Goal: Obtain resource: Obtain resource

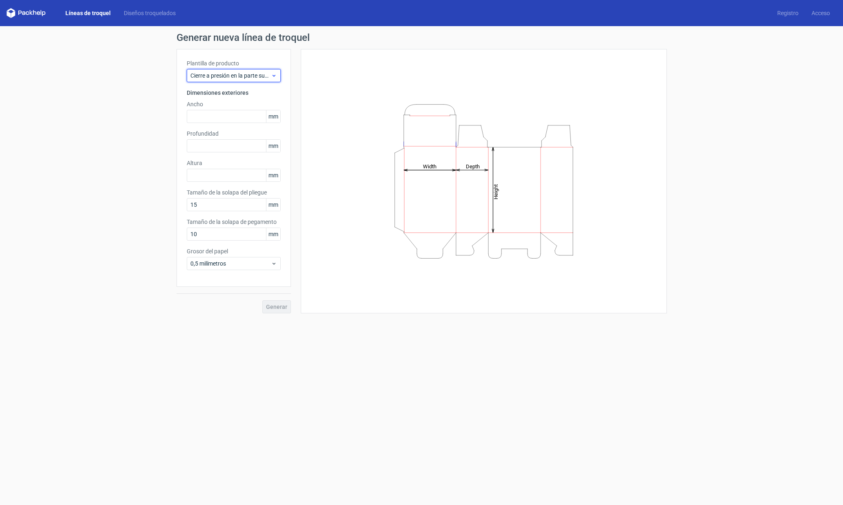
click at [273, 75] on use at bounding box center [273, 76] width 3 height 2
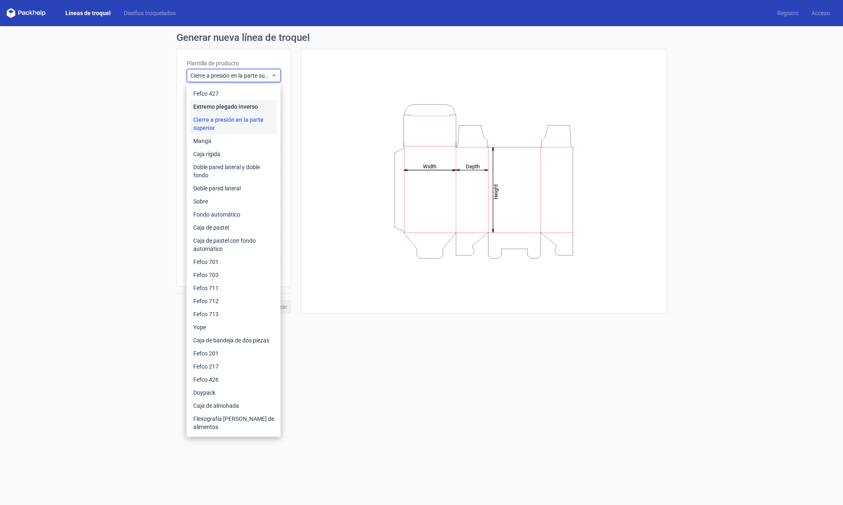
click at [255, 105] on font "Extremo plegado inverso" at bounding box center [225, 106] width 65 height 7
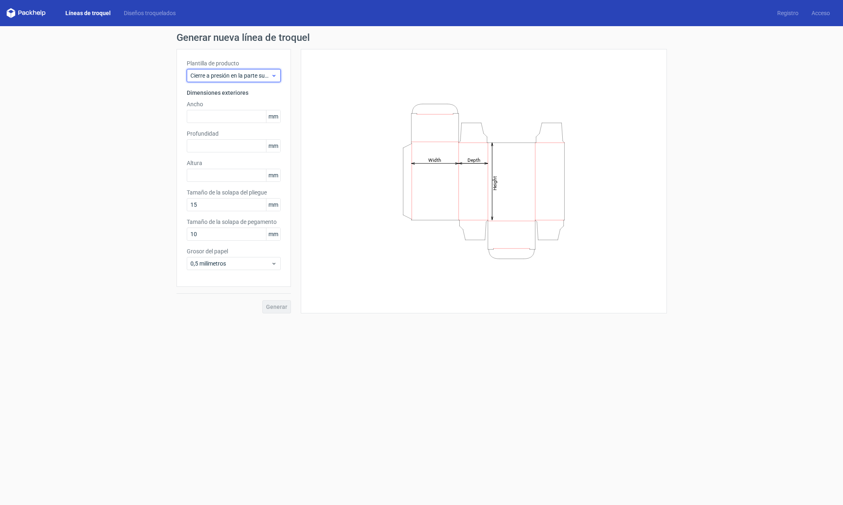
click at [273, 75] on use at bounding box center [273, 76] width 3 height 2
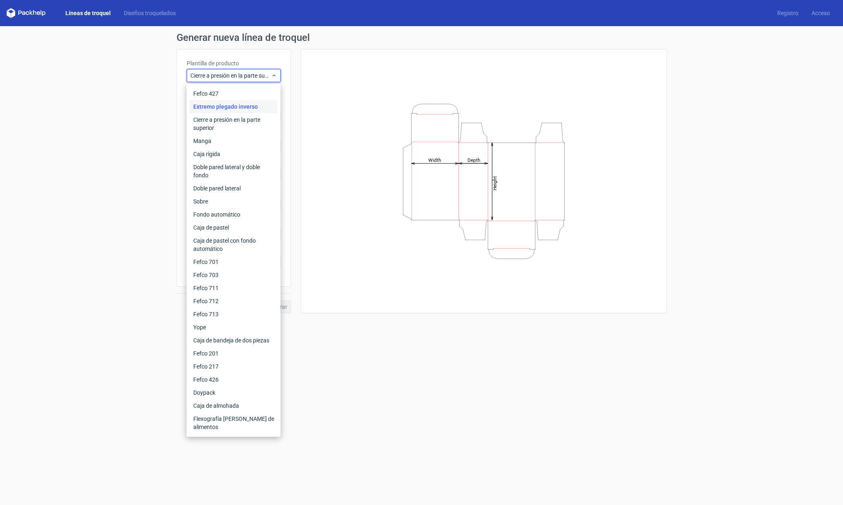
click at [401, 86] on div "Height Depth Width" at bounding box center [484, 181] width 346 height 244
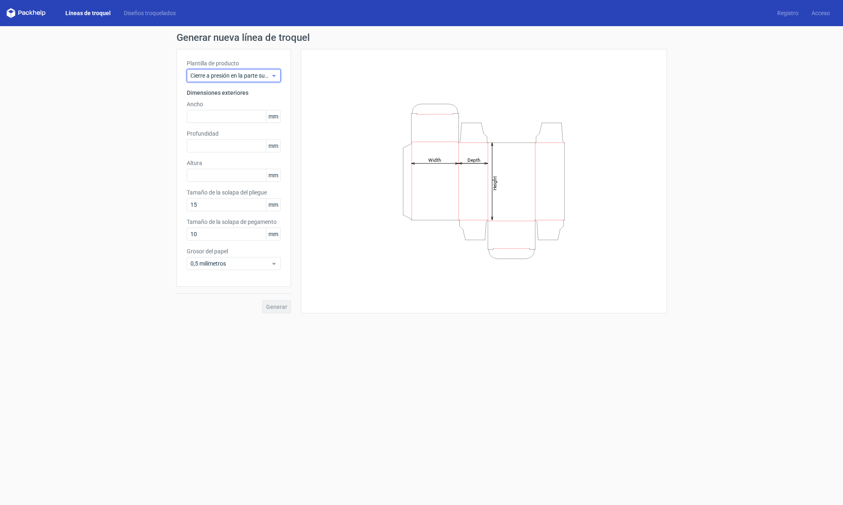
click at [276, 78] on icon at bounding box center [274, 75] width 6 height 7
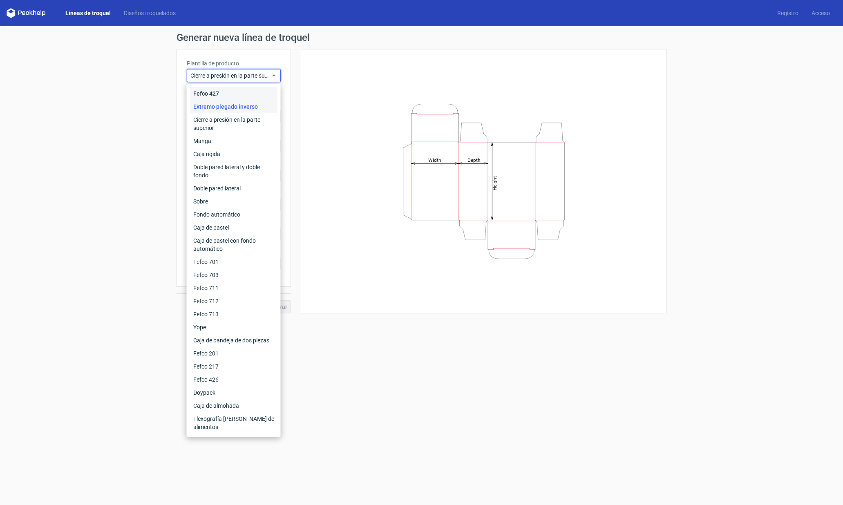
click at [230, 95] on div "Fefco 427" at bounding box center [233, 93] width 87 height 13
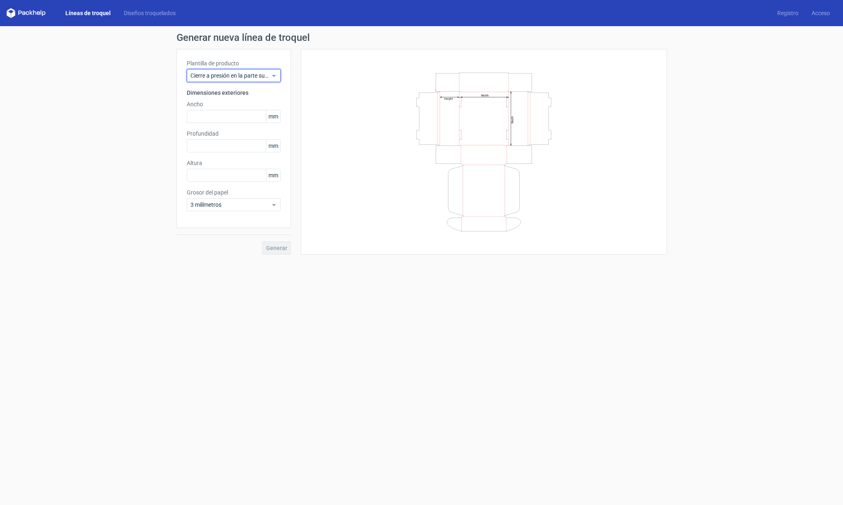
click at [273, 74] on icon at bounding box center [274, 75] width 6 height 7
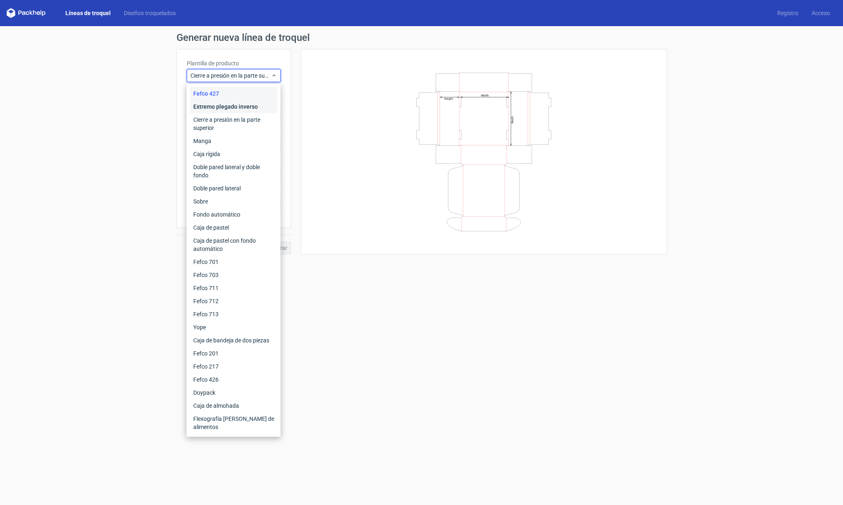
click at [253, 107] on font "Extremo plegado inverso" at bounding box center [225, 106] width 65 height 7
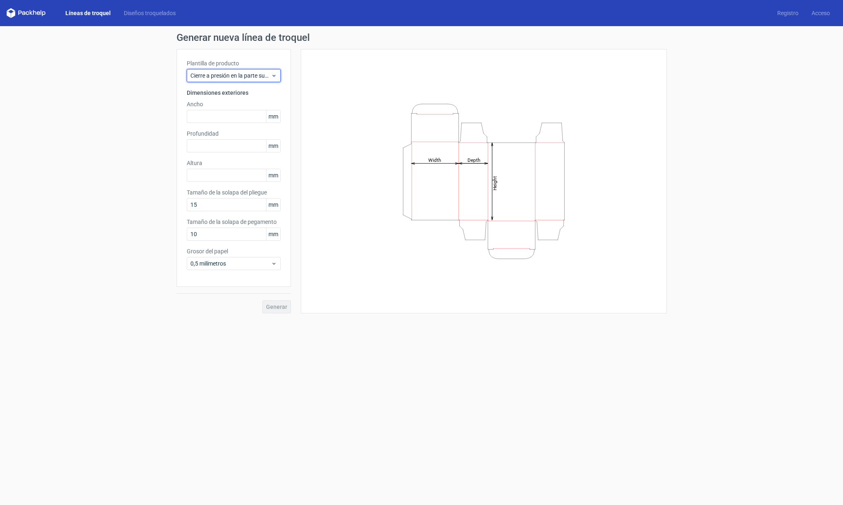
click at [275, 75] on use at bounding box center [273, 76] width 3 height 2
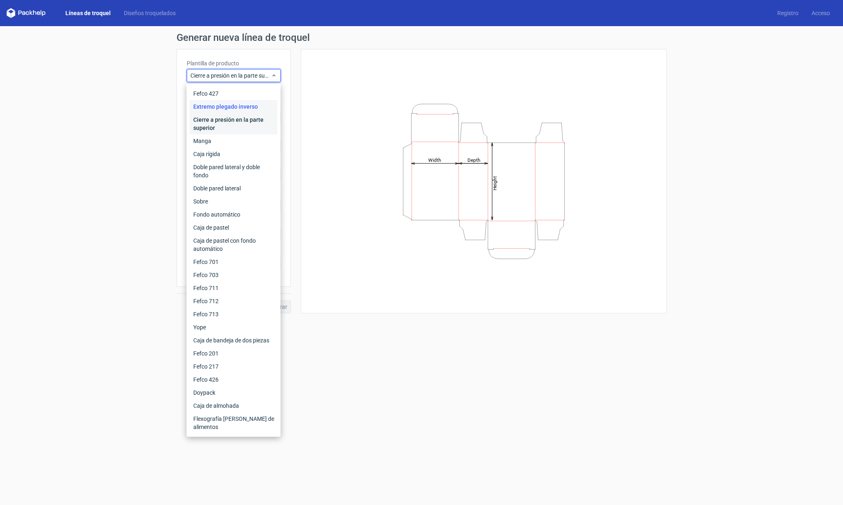
click at [249, 119] on font "Cierre a presión en la parte superior" at bounding box center [228, 123] width 70 height 15
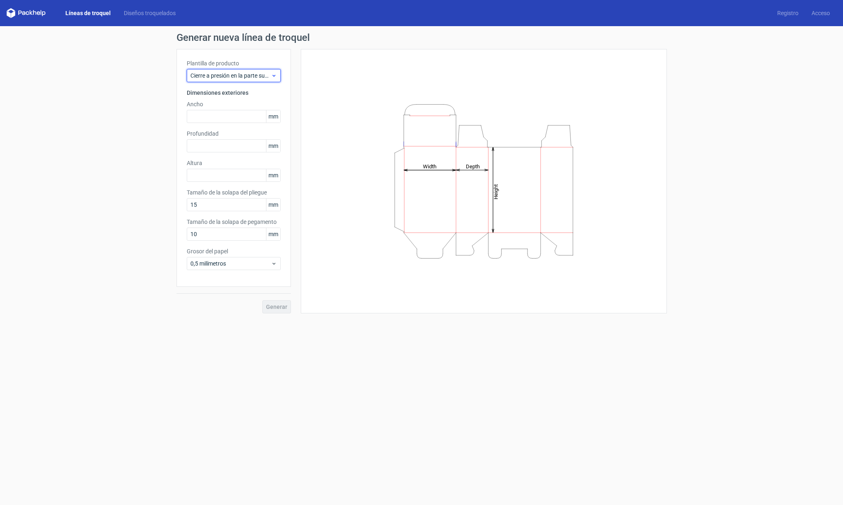
click at [275, 75] on icon at bounding box center [274, 75] width 6 height 7
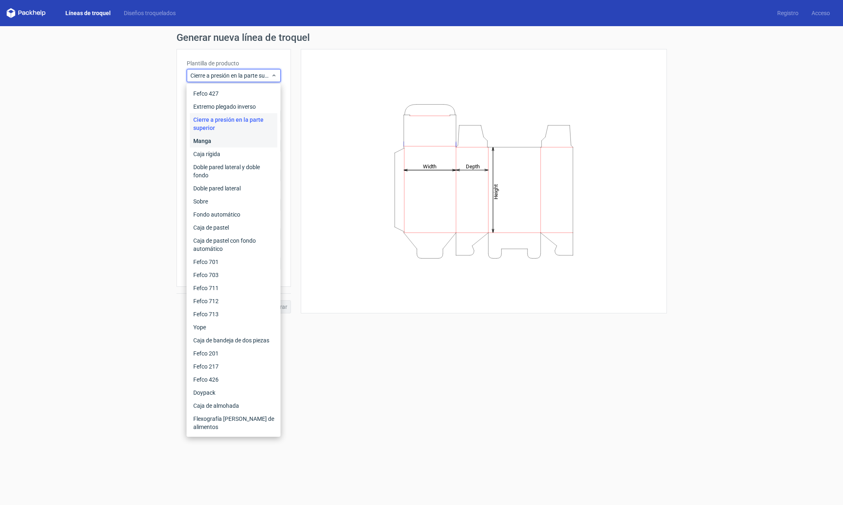
click at [238, 141] on div "Manga" at bounding box center [233, 140] width 87 height 13
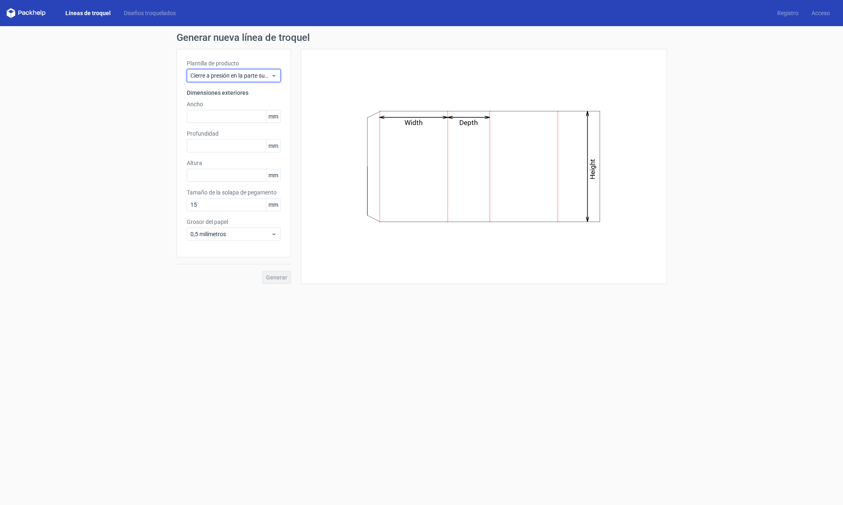
click at [273, 80] on div "Cierre a presión en la parte superior" at bounding box center [234, 75] width 94 height 13
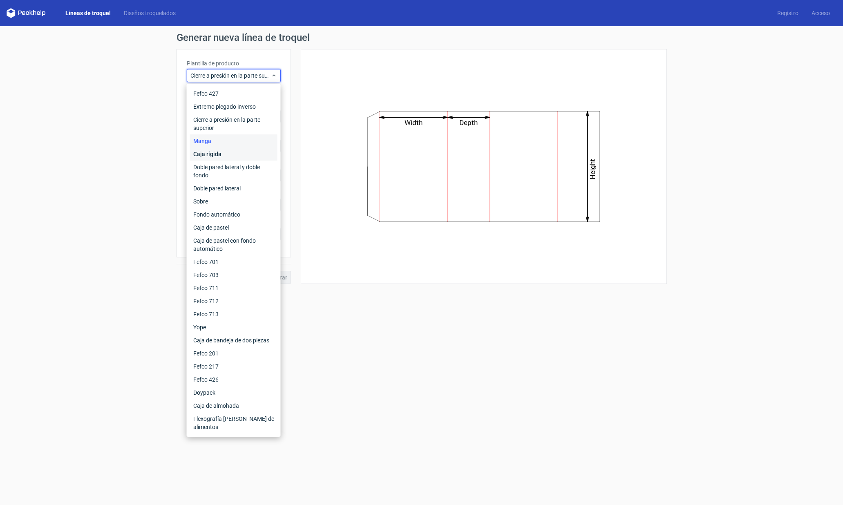
click at [237, 157] on div "Caja rígida" at bounding box center [233, 154] width 87 height 13
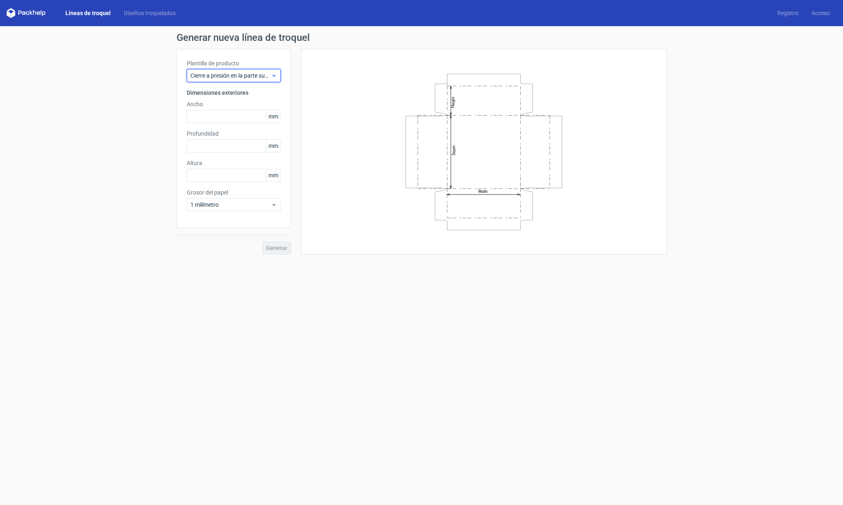
click at [273, 74] on icon at bounding box center [274, 75] width 6 height 7
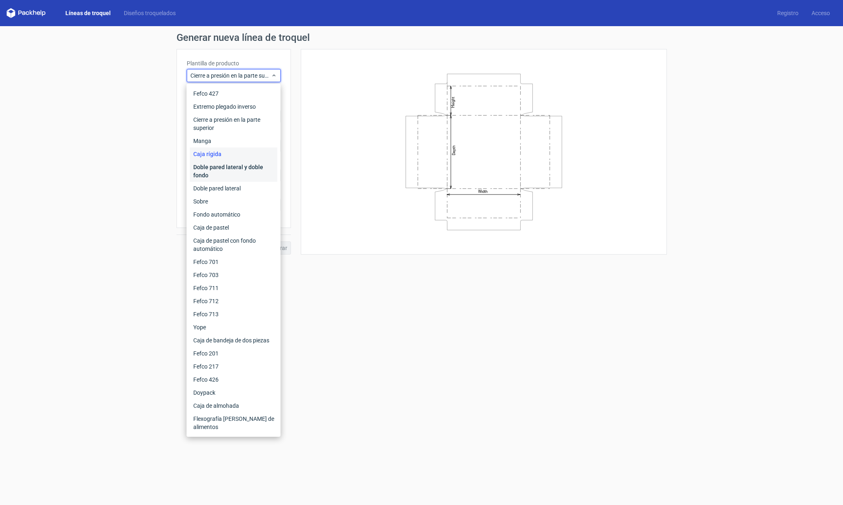
click at [215, 170] on font "Doble pared lateral y doble fondo" at bounding box center [228, 171] width 70 height 15
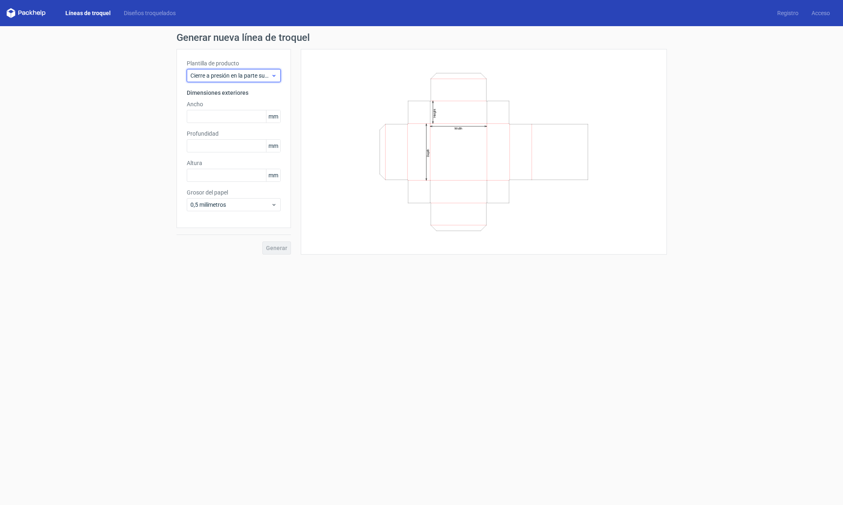
click at [275, 74] on icon at bounding box center [274, 75] width 6 height 7
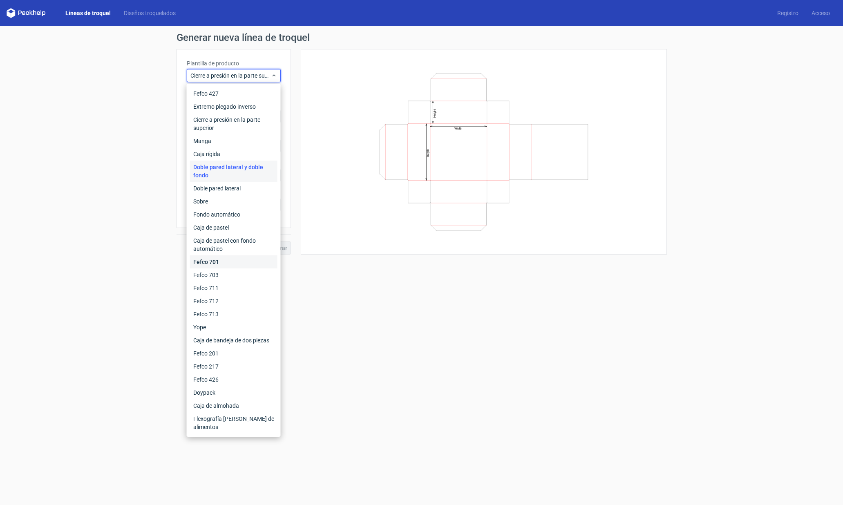
click at [223, 262] on div "Fefco 701" at bounding box center [233, 261] width 87 height 13
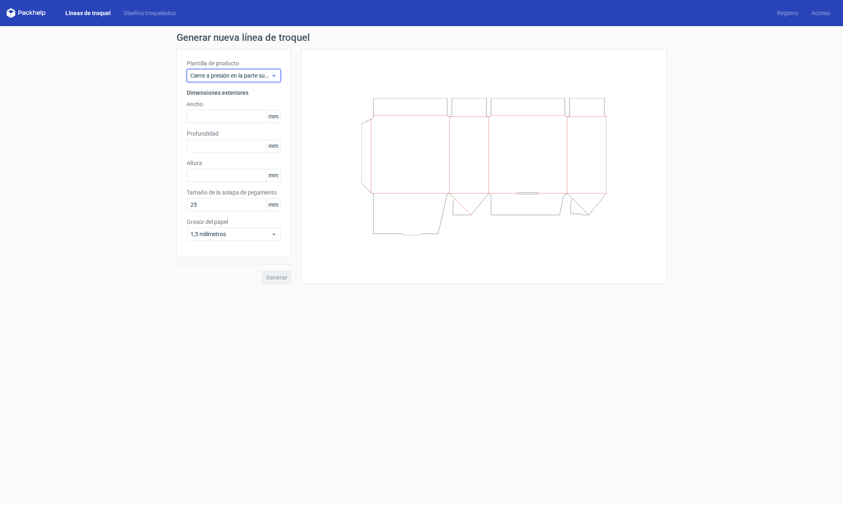
click at [273, 74] on icon at bounding box center [274, 75] width 6 height 7
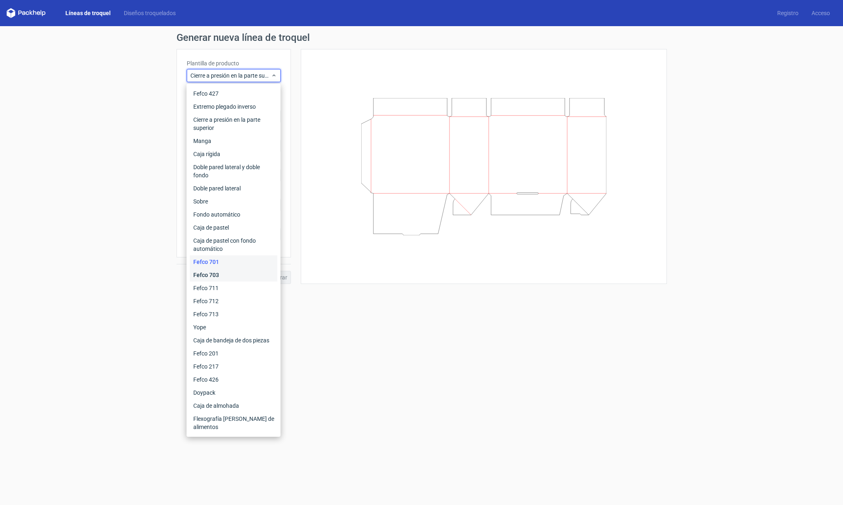
click at [225, 272] on div "Fefco 703" at bounding box center [233, 275] width 87 height 13
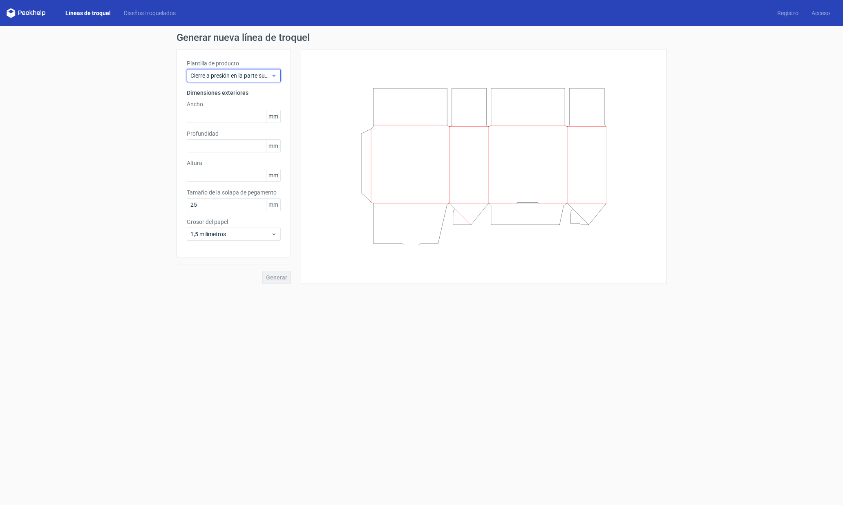
click at [276, 71] on div "Cierre a presión en la parte superior" at bounding box center [234, 75] width 94 height 13
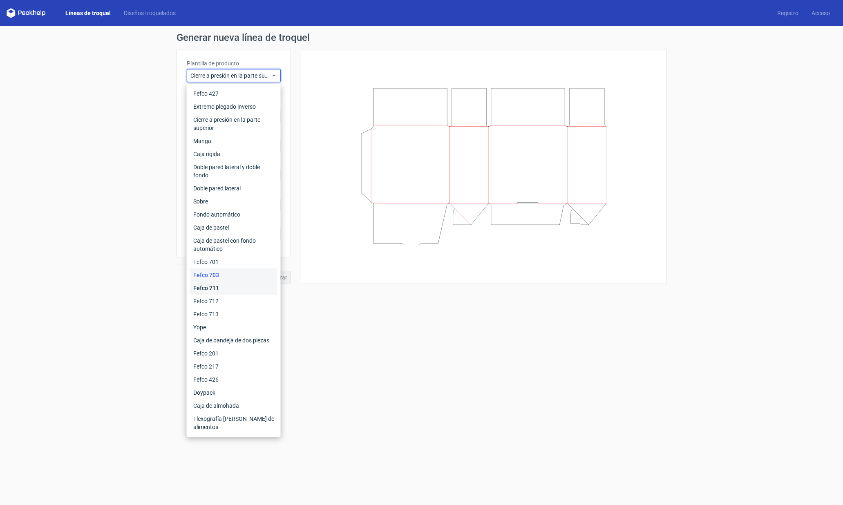
click at [216, 285] on font "Fefco 711" at bounding box center [206, 288] width 26 height 7
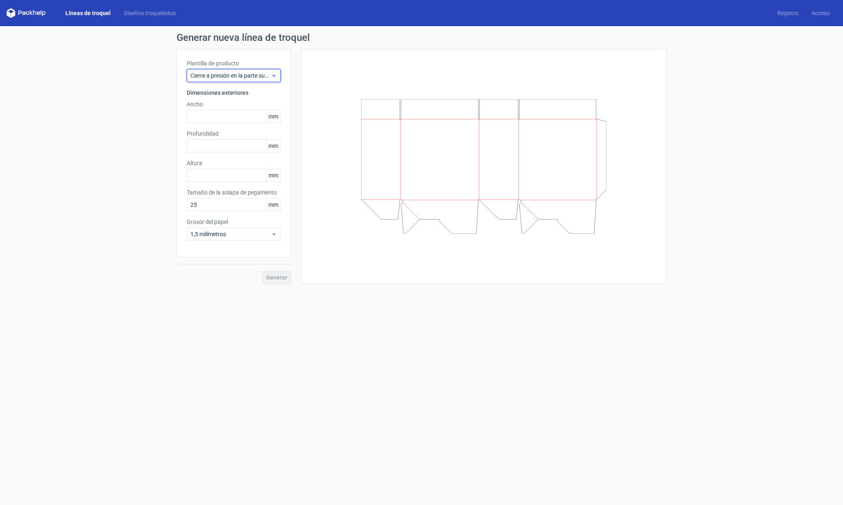
click at [273, 74] on icon at bounding box center [274, 75] width 6 height 7
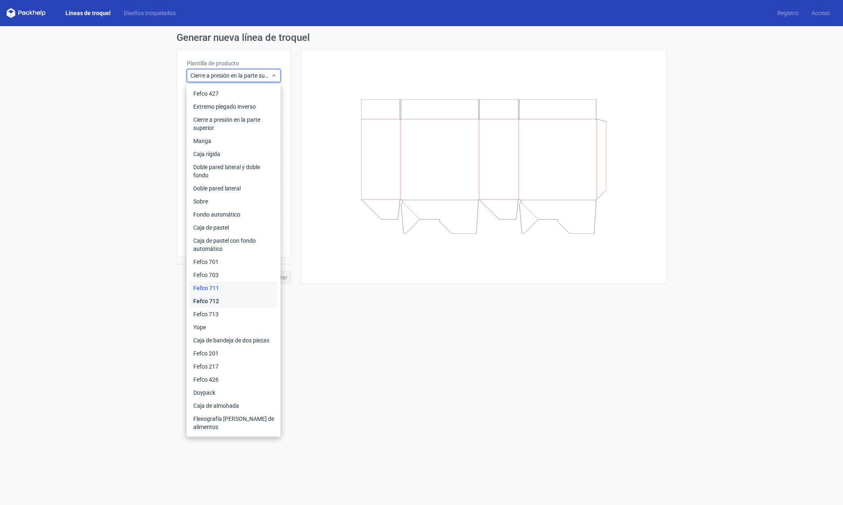
click at [254, 305] on div "Fefco 712" at bounding box center [233, 301] width 87 height 13
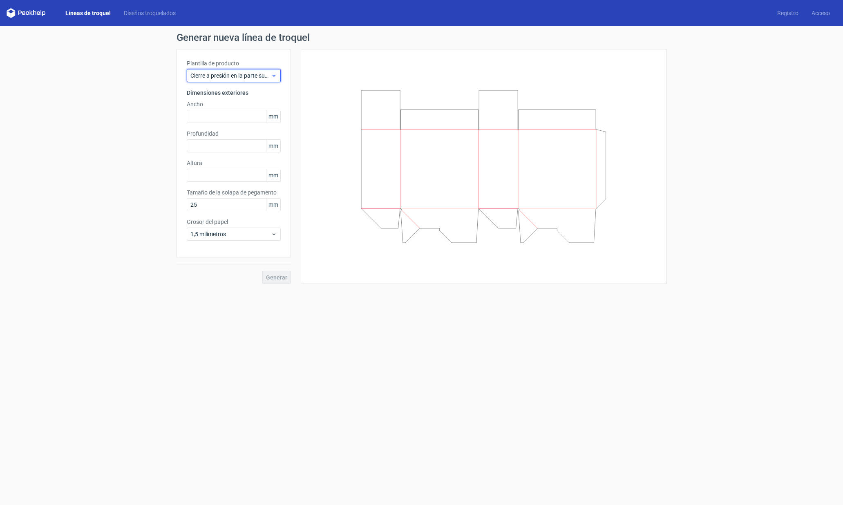
click at [275, 76] on icon at bounding box center [274, 75] width 6 height 7
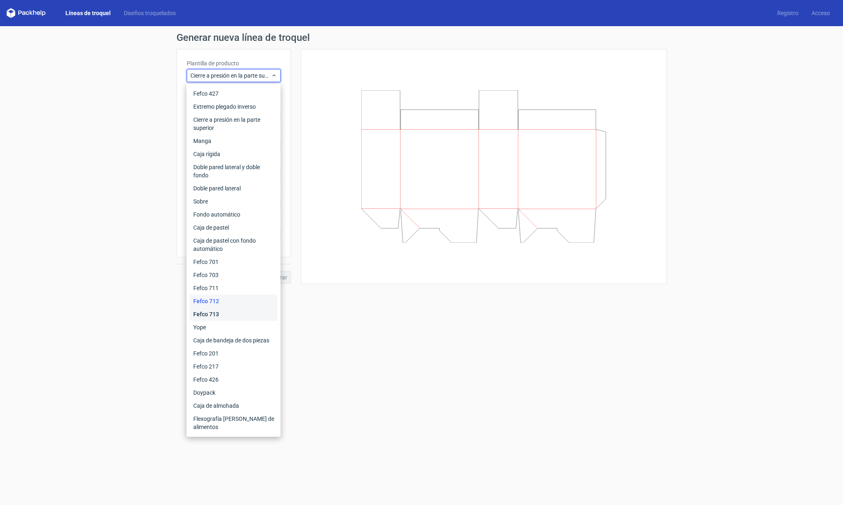
click at [227, 312] on div "Fefco 713" at bounding box center [233, 314] width 87 height 13
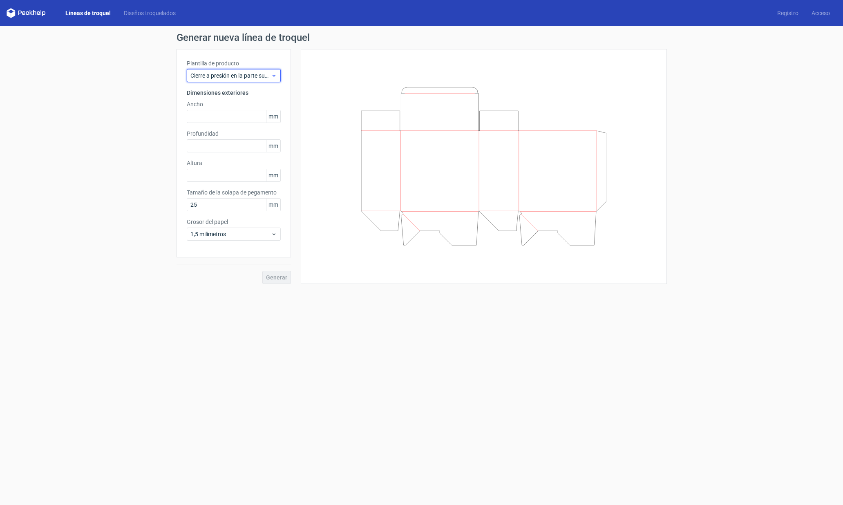
click at [274, 76] on use at bounding box center [273, 76] width 3 height 2
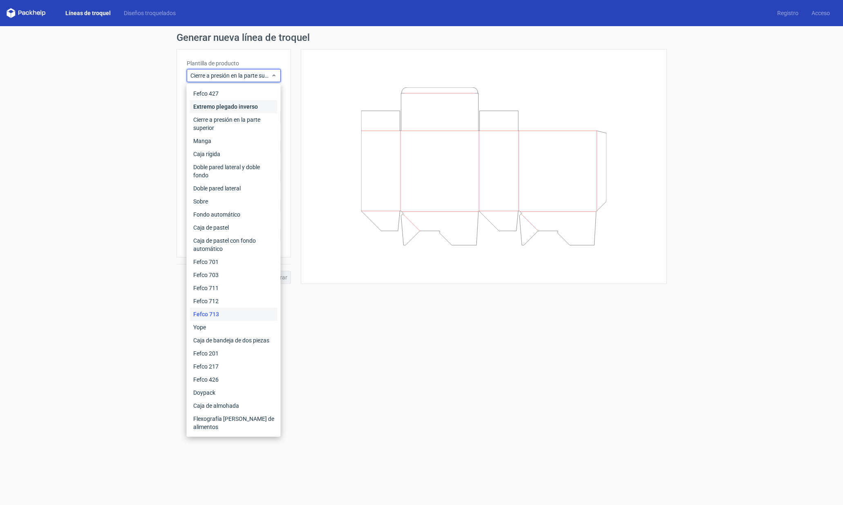
click at [242, 110] on font "Extremo plegado inverso" at bounding box center [225, 106] width 65 height 7
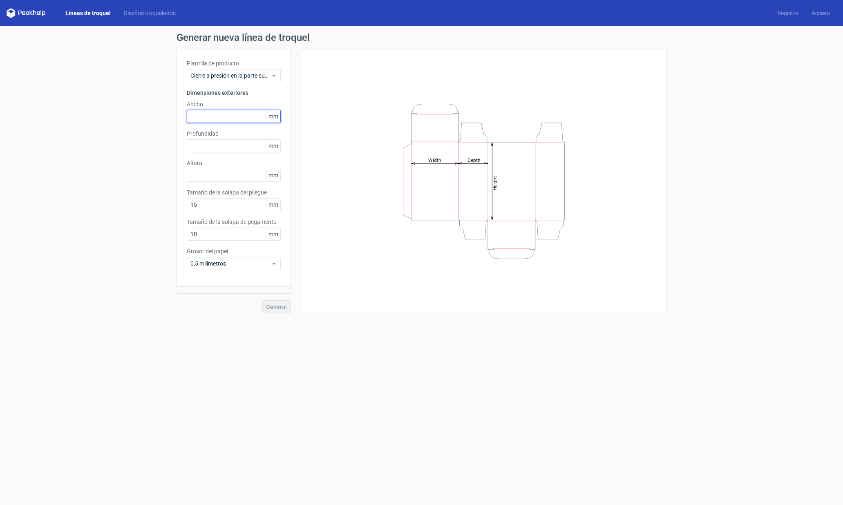
click at [241, 119] on input "text" at bounding box center [234, 116] width 94 height 13
type input "90"
type input "59"
type input "165"
click at [273, 265] on icon at bounding box center [274, 263] width 6 height 7
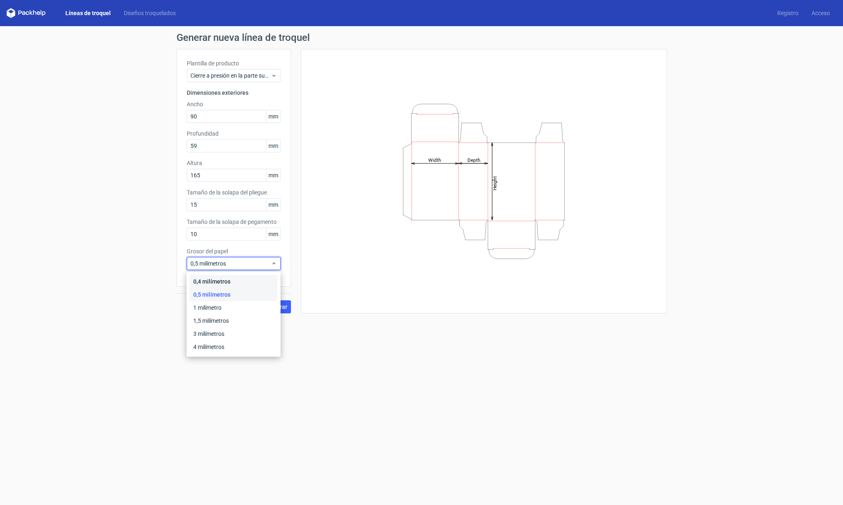
click at [214, 282] on font "0,4 milímetros" at bounding box center [211, 281] width 37 height 7
click at [278, 261] on div "0,5 milímetros" at bounding box center [234, 263] width 94 height 13
click at [235, 281] on div "0,4 milímetros" at bounding box center [233, 281] width 87 height 13
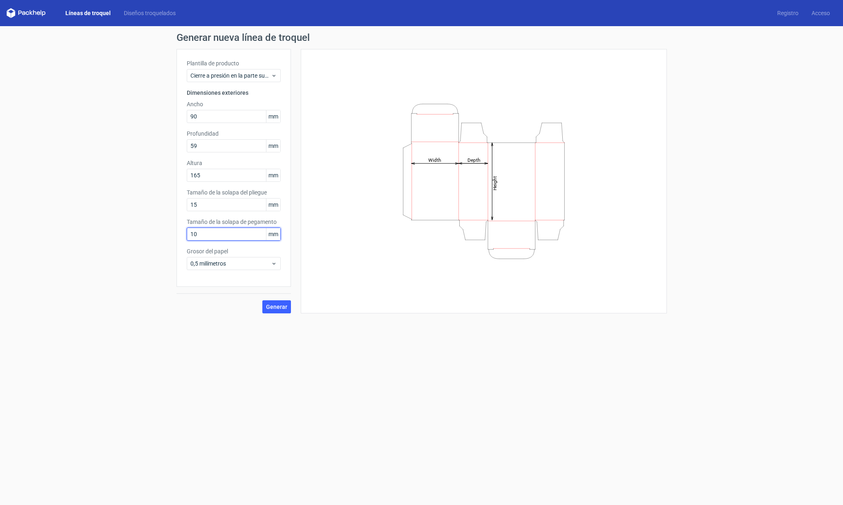
drag, startPoint x: 230, startPoint y: 233, endPoint x: 182, endPoint y: 234, distance: 47.8
click at [182, 234] on div "Plantilla de producto Cierre a presión en la parte superior Dimensiones exterio…" at bounding box center [234, 168] width 114 height 238
type input "12"
click at [277, 303] on button "Generar" at bounding box center [276, 306] width 29 height 13
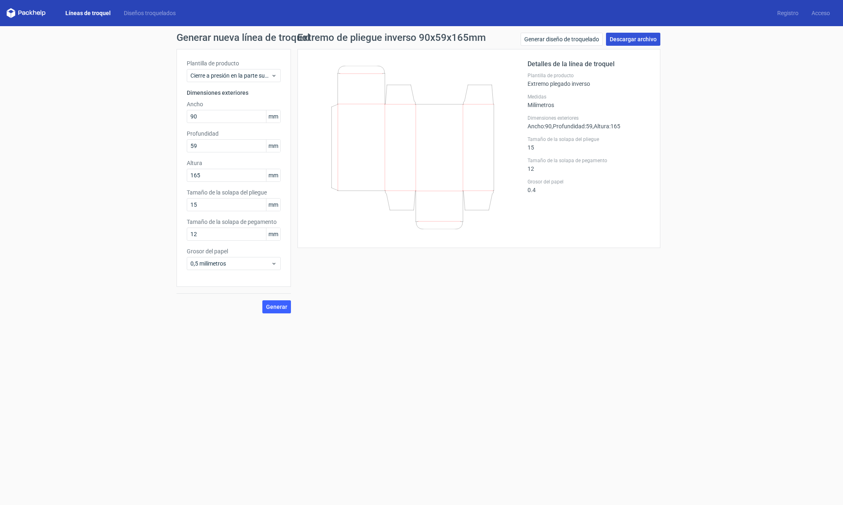
click at [642, 43] on link "Descargar archivo" at bounding box center [633, 39] width 54 height 13
click at [646, 39] on font "Descargar archivo" at bounding box center [633, 39] width 47 height 7
click at [741, 180] on div "Generar nueva línea de troquel Plantilla de producto Cierre a presión en la par…" at bounding box center [421, 173] width 843 height 294
